Goal: Transaction & Acquisition: Subscribe to service/newsletter

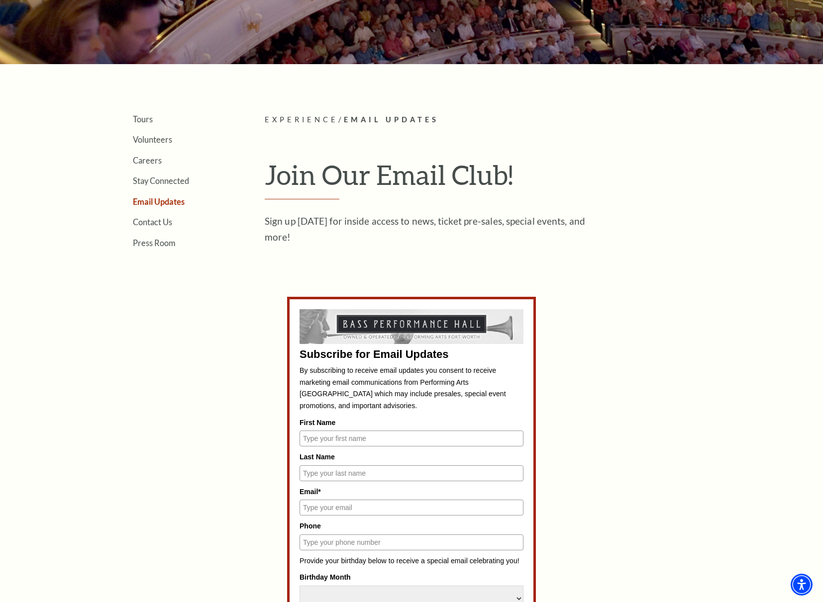
scroll to position [267, 0]
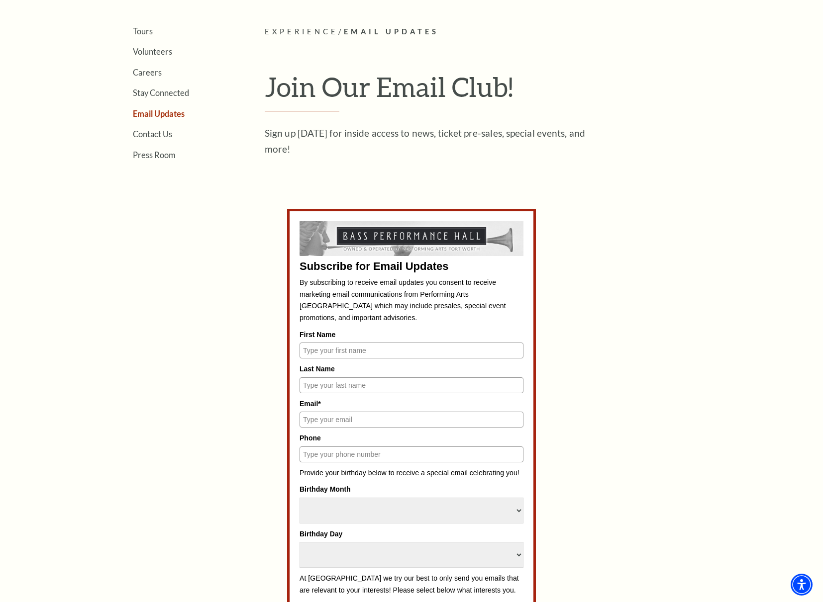
click at [353, 349] on input "First Name" at bounding box center [411, 351] width 224 height 16
type input "[PERSON_NAME]"
type input "[EMAIL_ADDRESS][PERSON_NAME][DOMAIN_NAME]"
type input "4175364720"
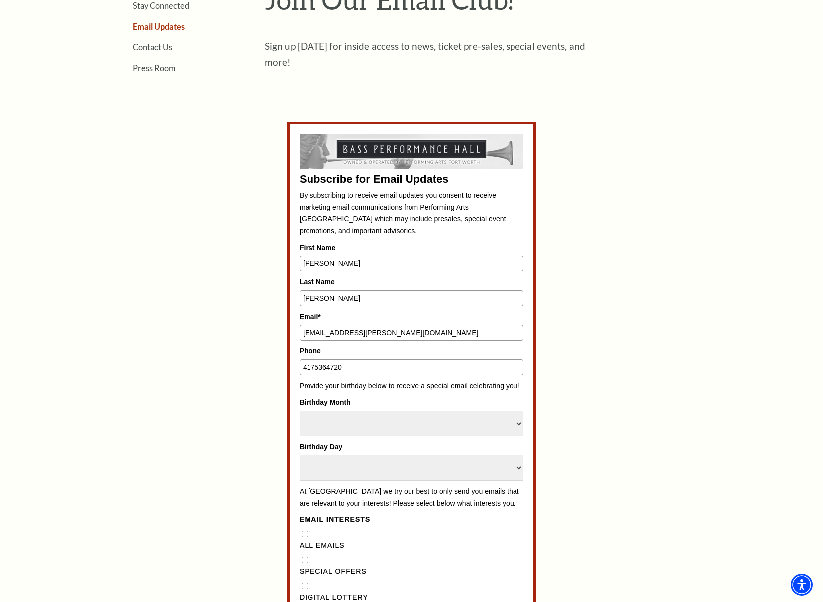
scroll to position [355, 0]
click at [441, 416] on select "Select Month January February March April May June July August September Octobe…" at bounding box center [411, 423] width 224 height 26
select select "August"
click at [374, 465] on select "Select Day 1 2 3 4 5 6 7 8 9 10 11 12 13 14 15 16 17 18 19 20 21 22 23 24 25 26…" at bounding box center [411, 468] width 224 height 26
select select "20"
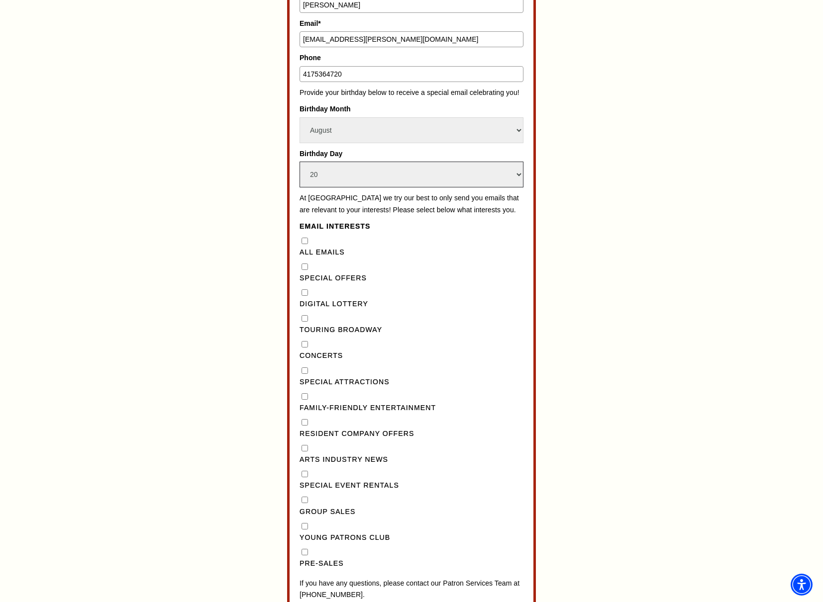
scroll to position [708, 0]
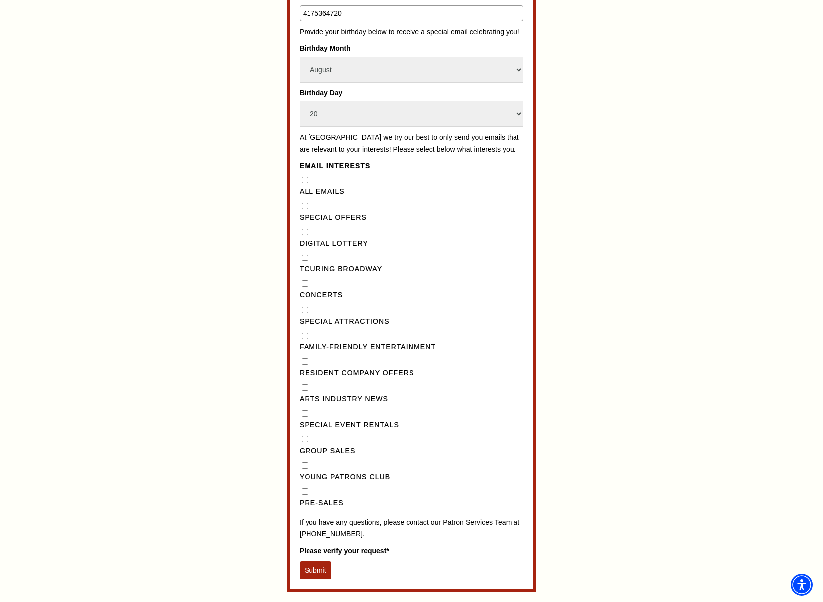
click at [304, 184] on Emails"] "All Emails" at bounding box center [304, 180] width 6 height 6
checkbox Emails"] "true"
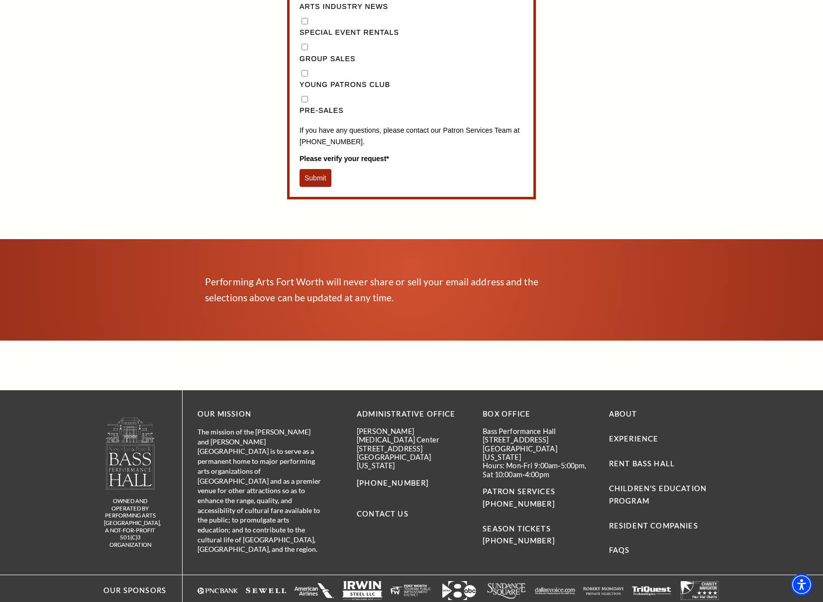
scroll to position [1155, 0]
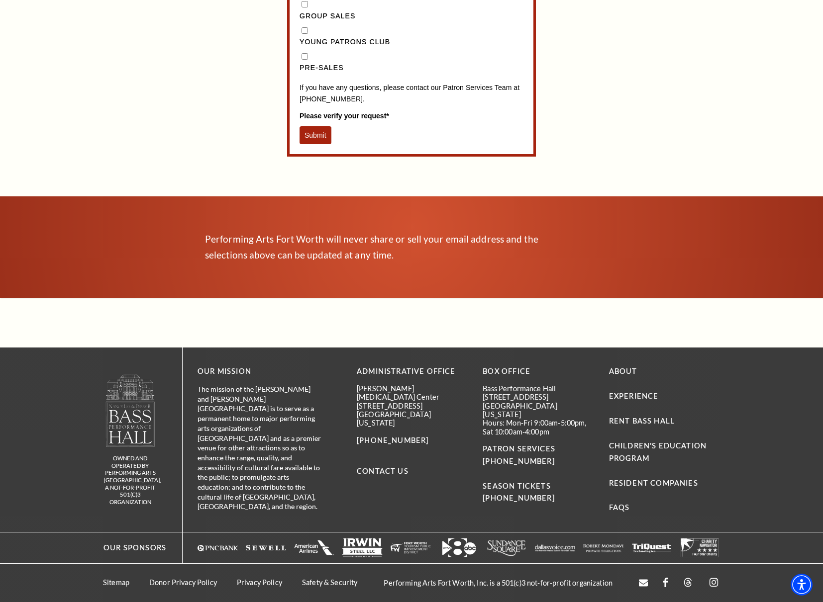
click at [308, 131] on button "Submit" at bounding box center [315, 135] width 32 height 18
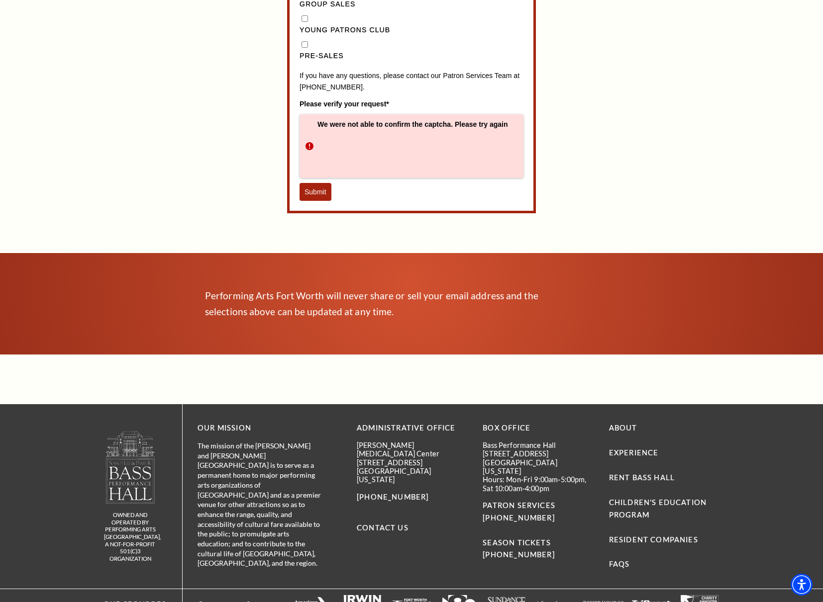
click at [323, 199] on button "Submit" at bounding box center [315, 192] width 32 height 18
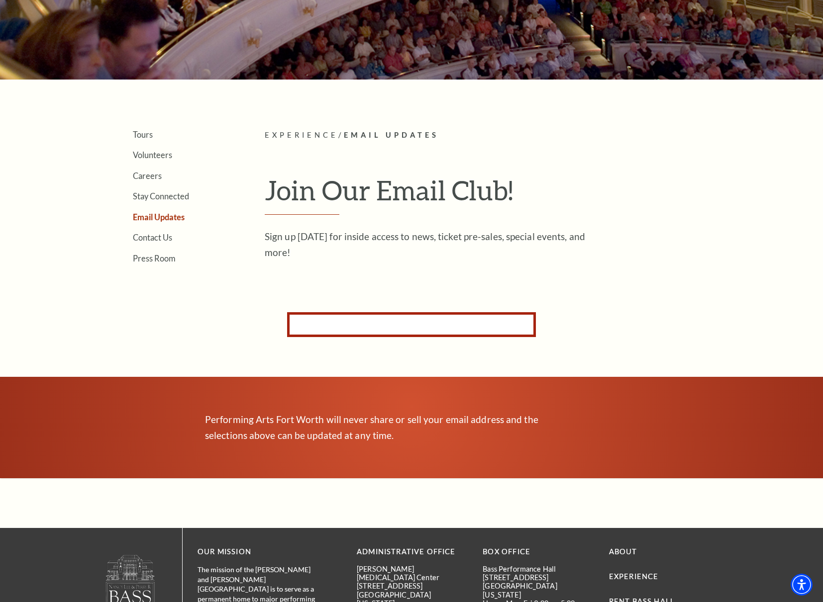
scroll to position [162, 0]
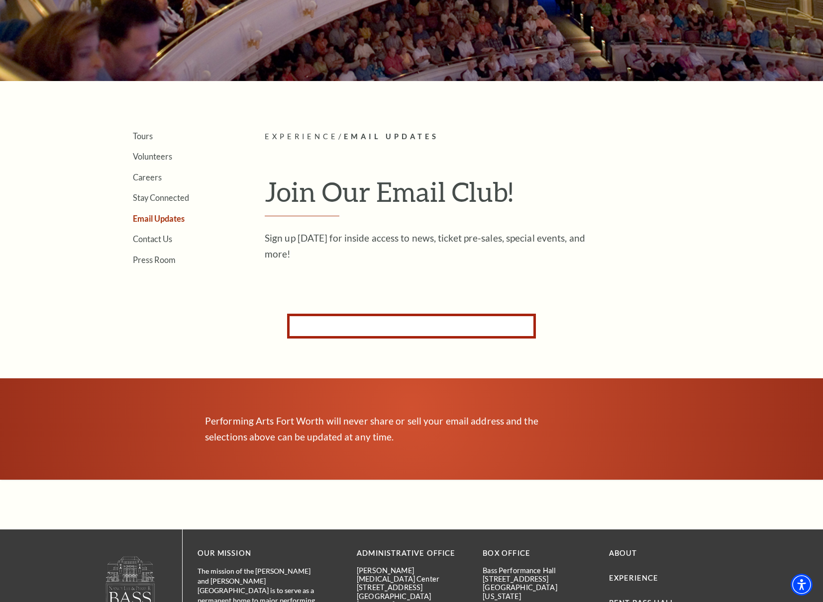
click at [370, 320] on form "Subscribe for Email Updates By subscribing to receive email updates you consent…" at bounding box center [411, 326] width 249 height 25
